Goal: Information Seeking & Learning: Learn about a topic

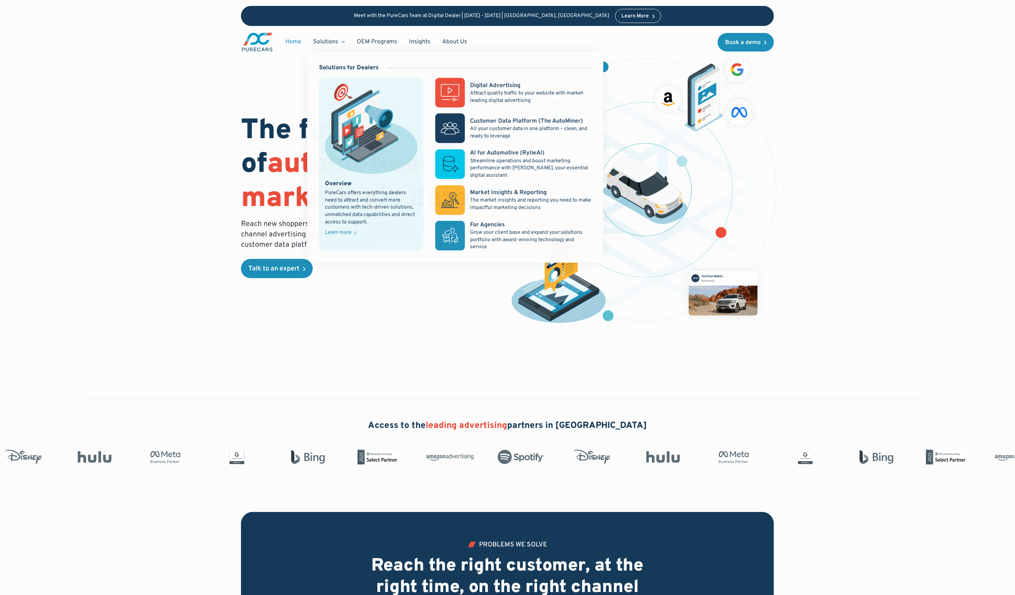
click at [325, 43] on div "Solutions" at bounding box center [325, 42] width 25 height 8
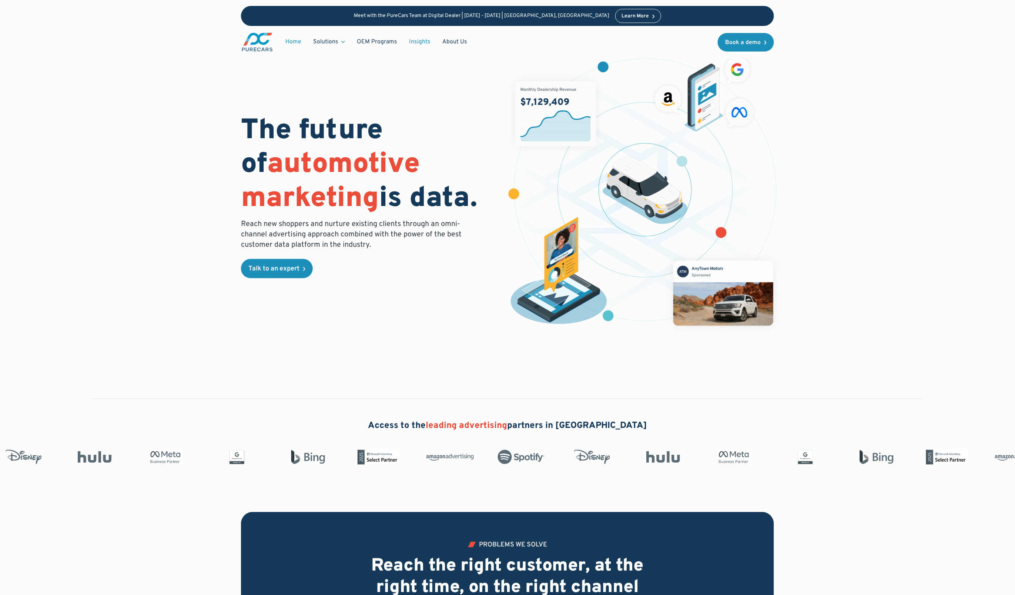
click at [415, 44] on link "Insights" at bounding box center [419, 42] width 33 height 14
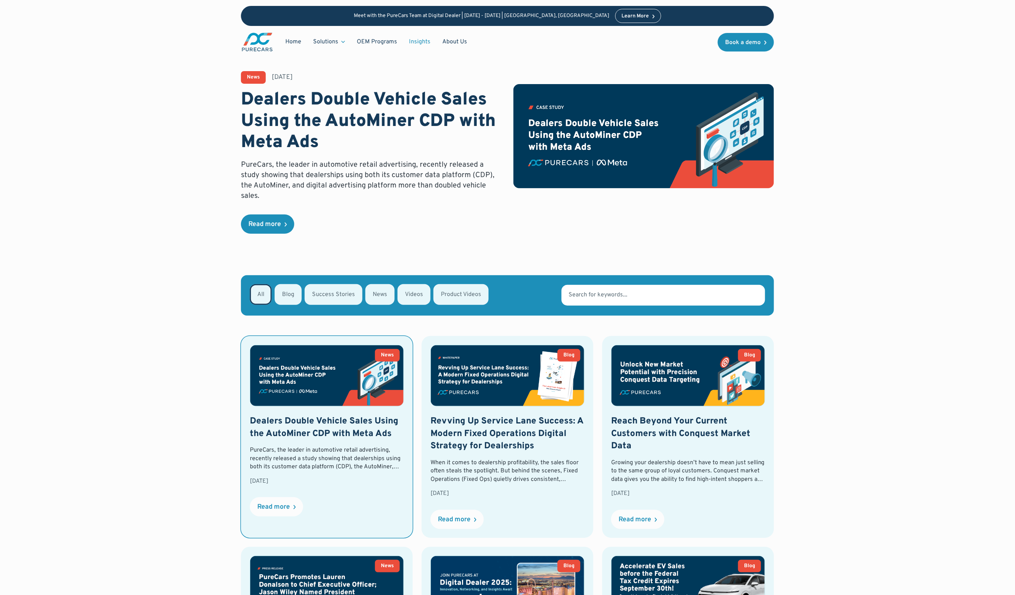
click at [276, 420] on h2 "Dealers Double Vehicle Sales Using the AutoMiner CDP with Meta Ads" at bounding box center [327, 427] width 154 height 25
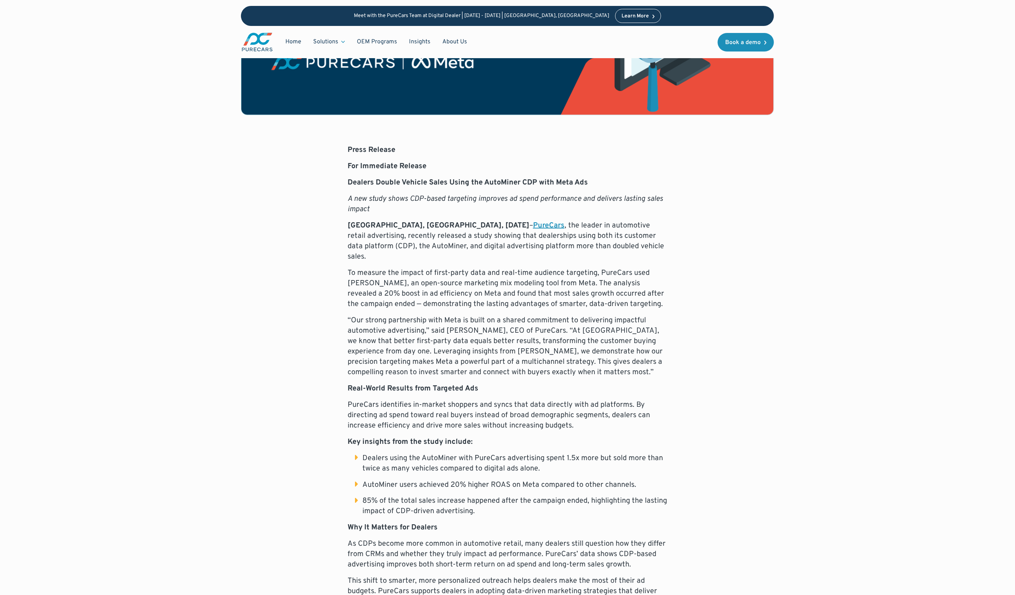
scroll to position [265, 0]
